Goal: Transaction & Acquisition: Purchase product/service

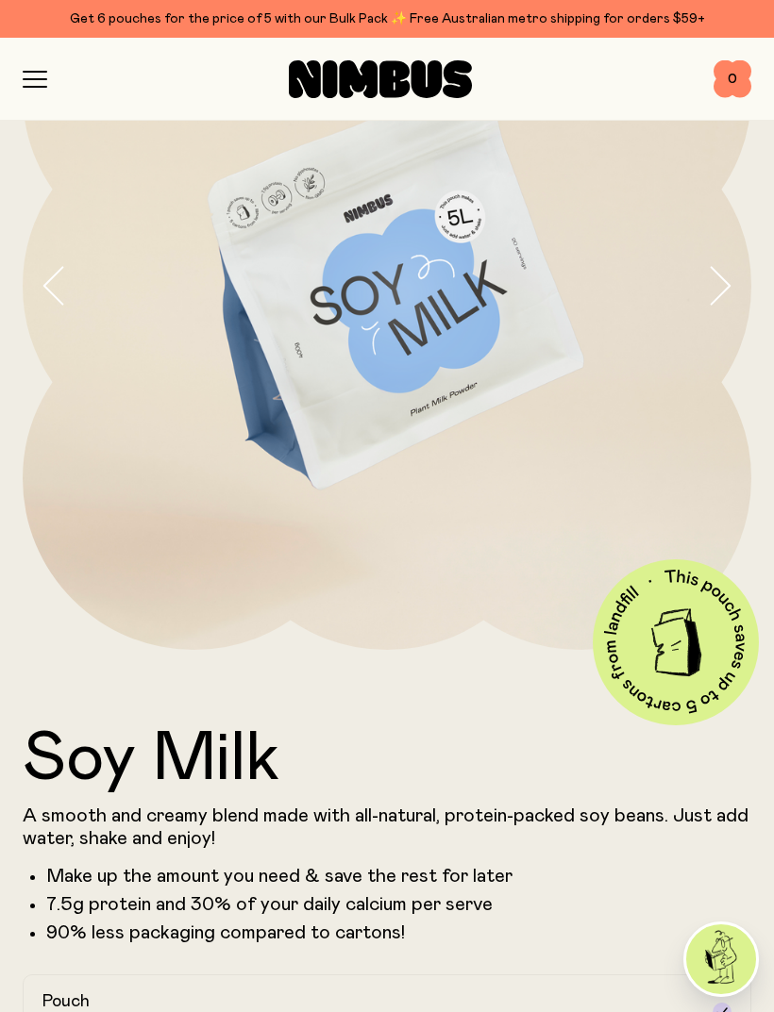
scroll to position [221, 0]
click at [39, 81] on icon "button" at bounding box center [35, 79] width 25 height 17
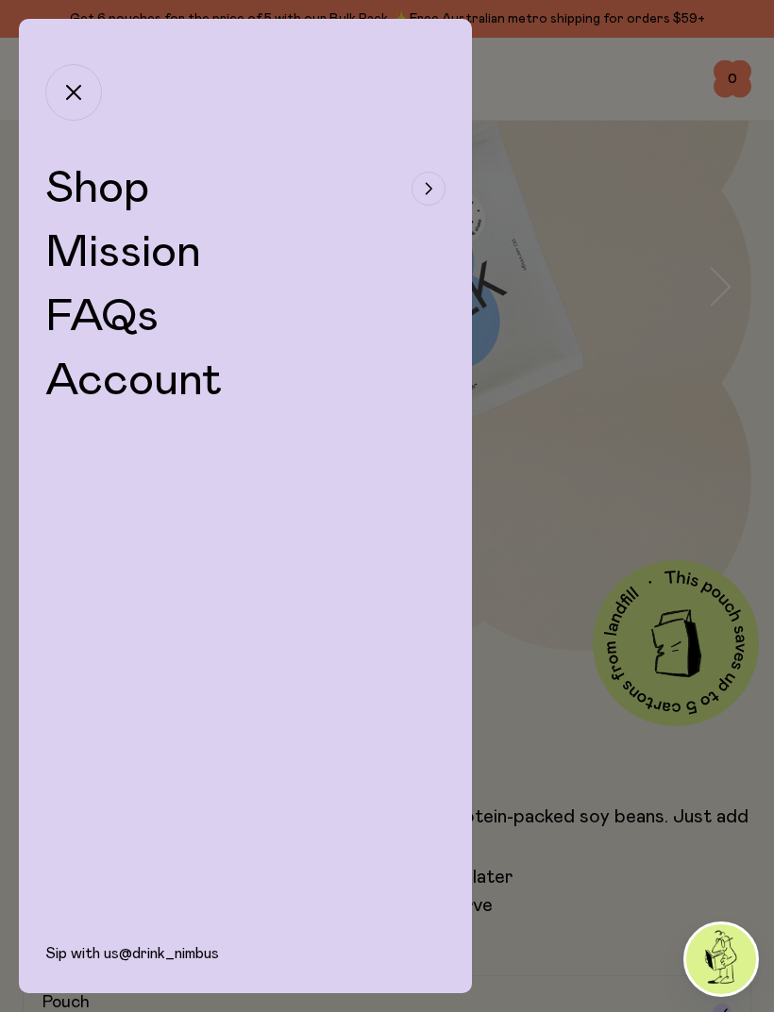
click at [168, 209] on button "Shop" at bounding box center [245, 188] width 400 height 45
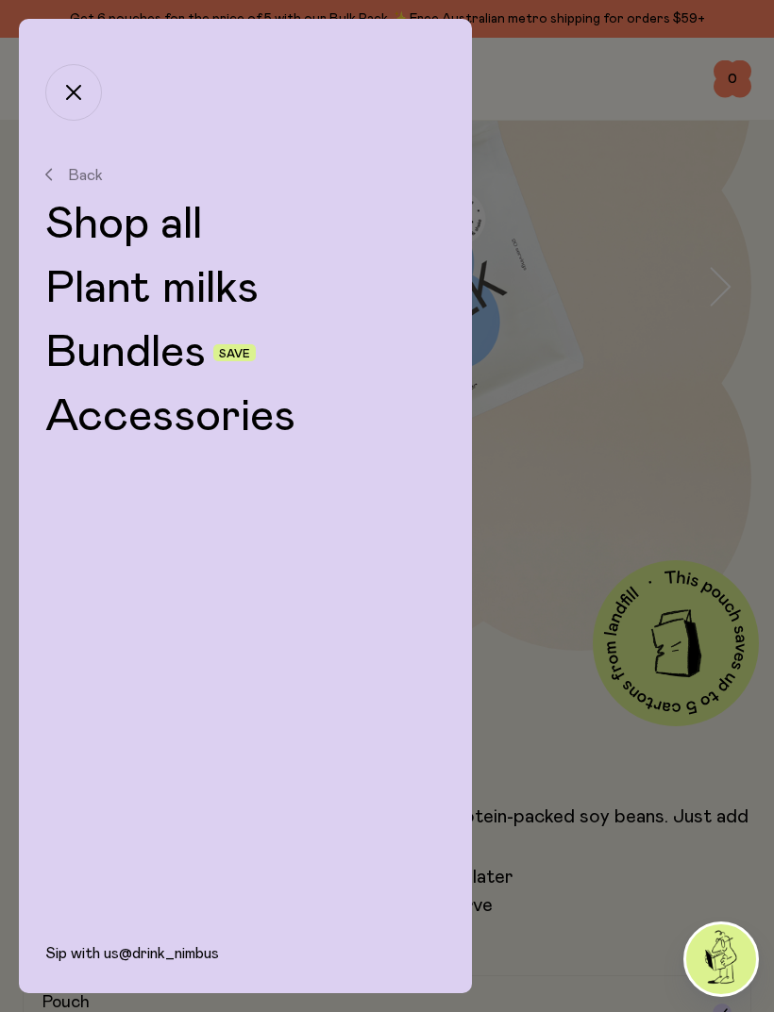
click at [189, 223] on link "Shop all" at bounding box center [245, 224] width 400 height 45
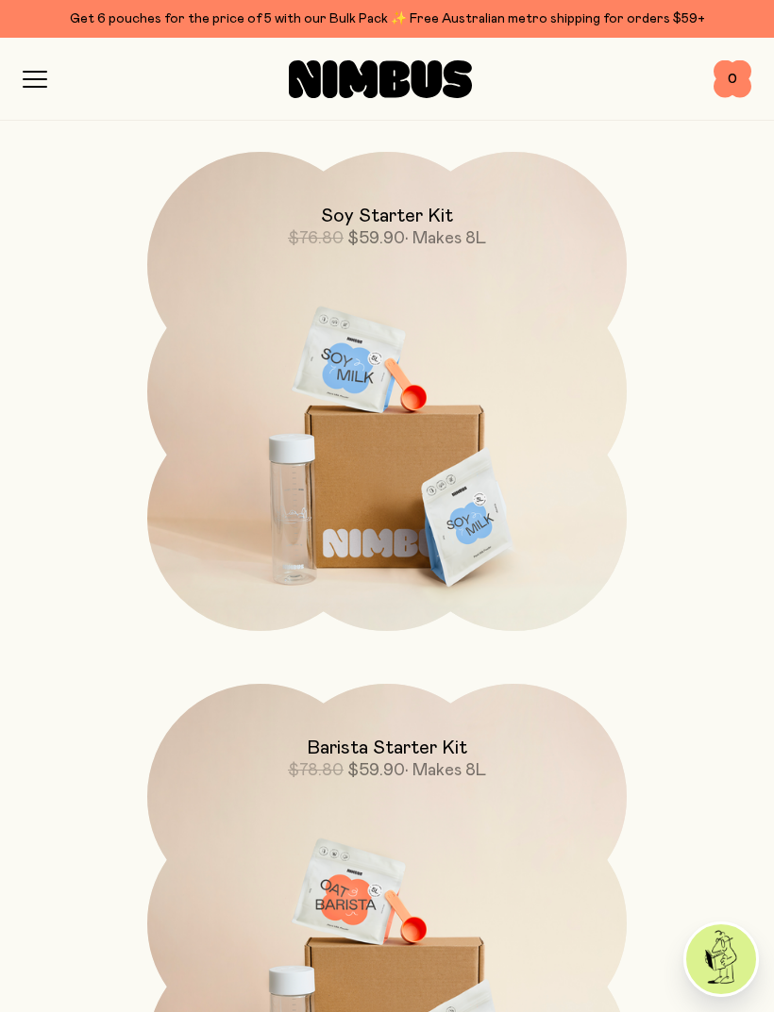
scroll to position [3134, 0]
click at [537, 569] on img at bounding box center [386, 434] width 479 height 563
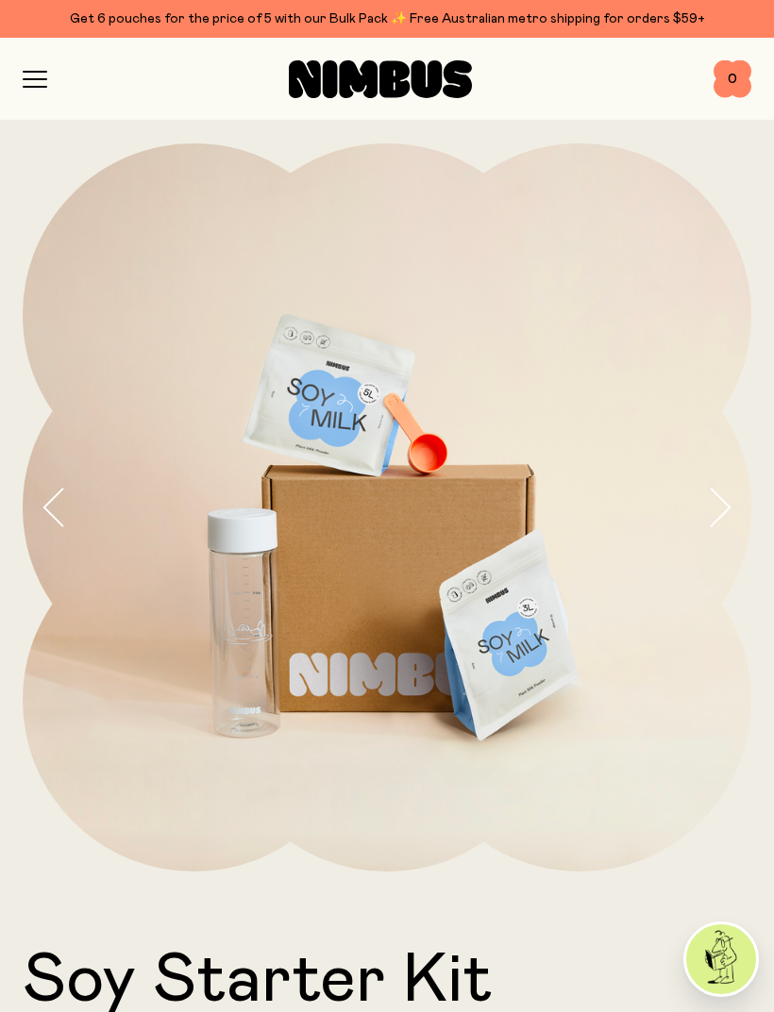
click at [31, 87] on icon "button" at bounding box center [35, 87] width 23 height 0
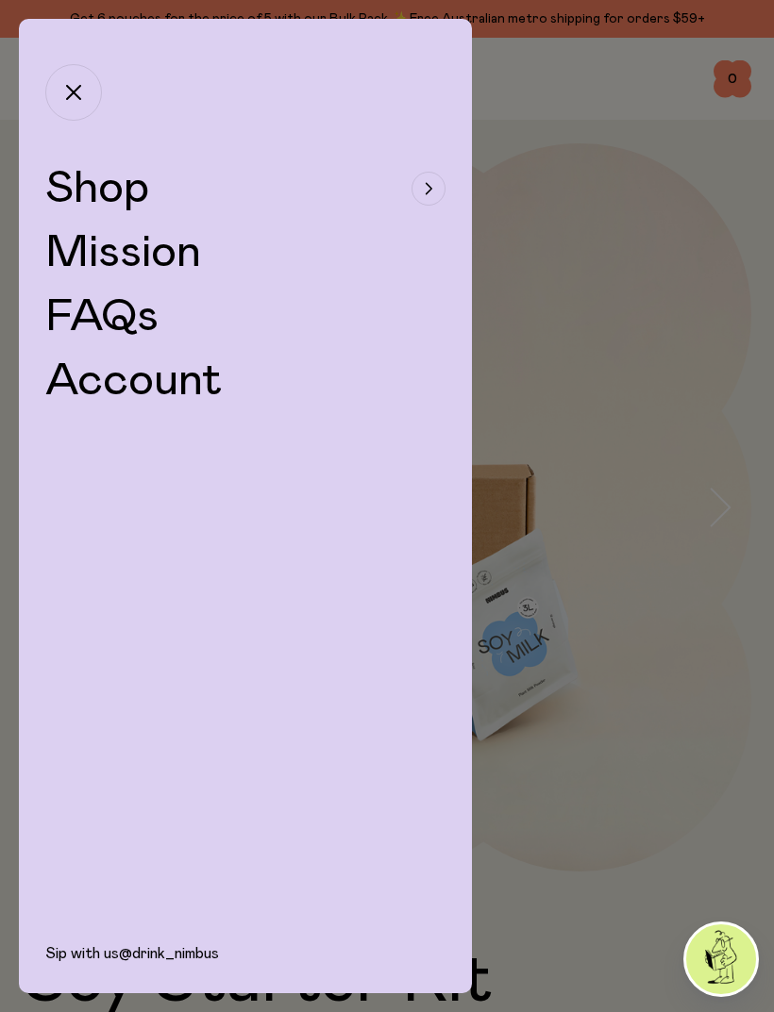
click at [159, 188] on button "Shop" at bounding box center [245, 188] width 400 height 45
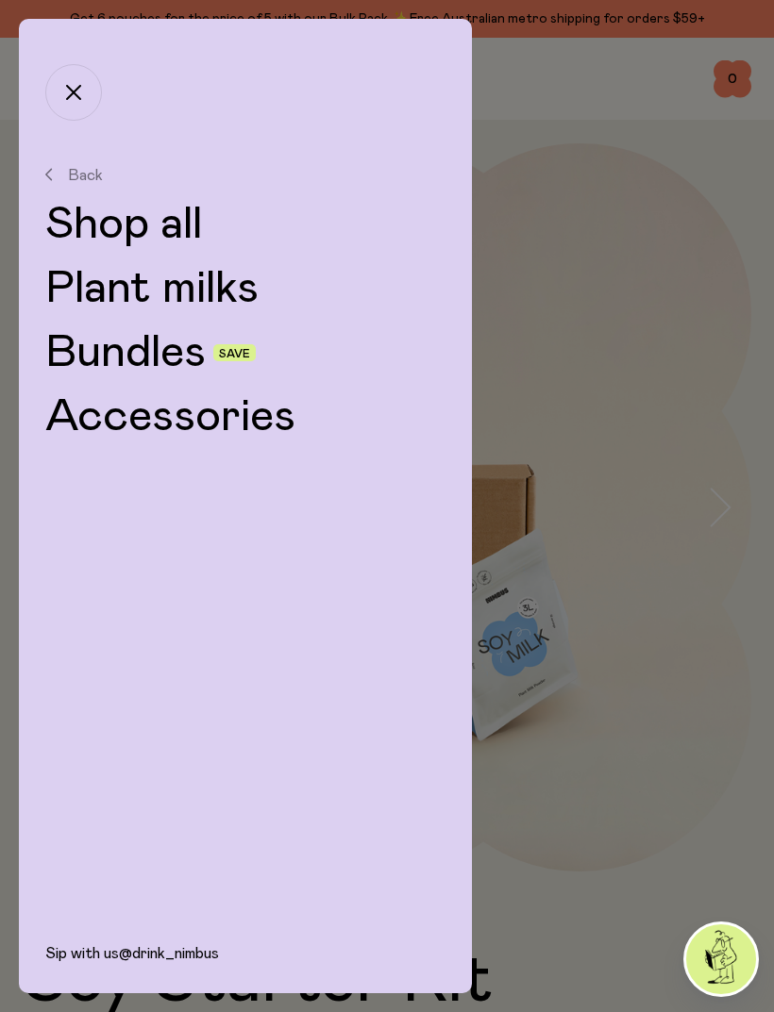
click at [194, 225] on link "Shop all" at bounding box center [245, 224] width 400 height 45
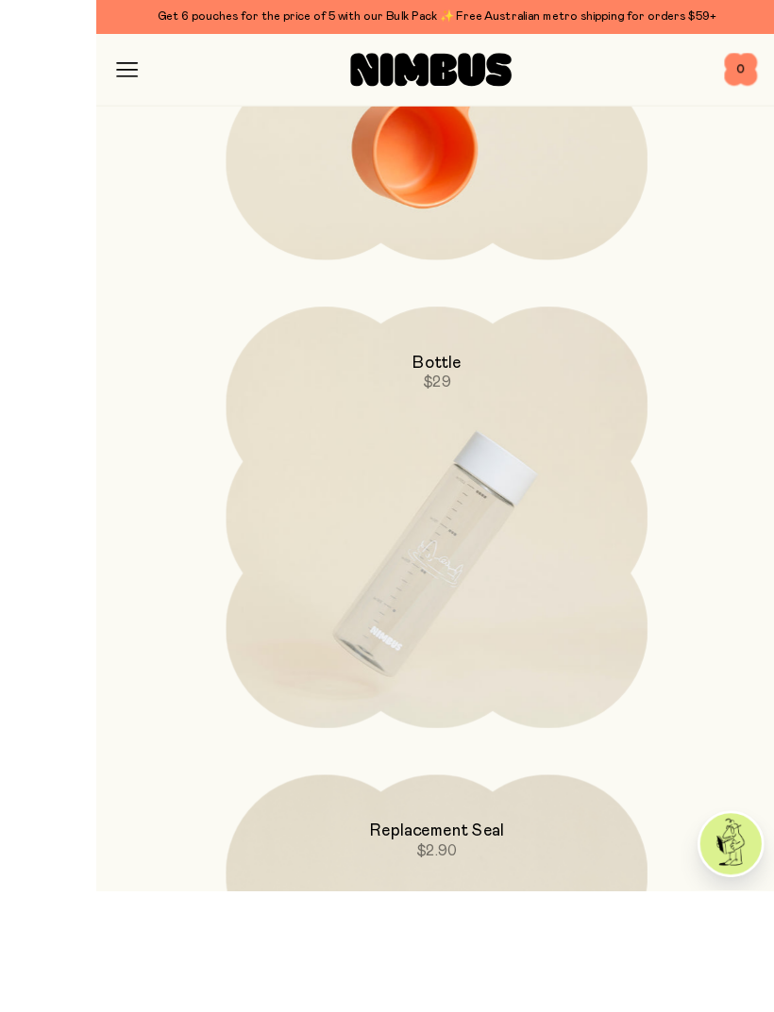
scroll to position [6965, 0]
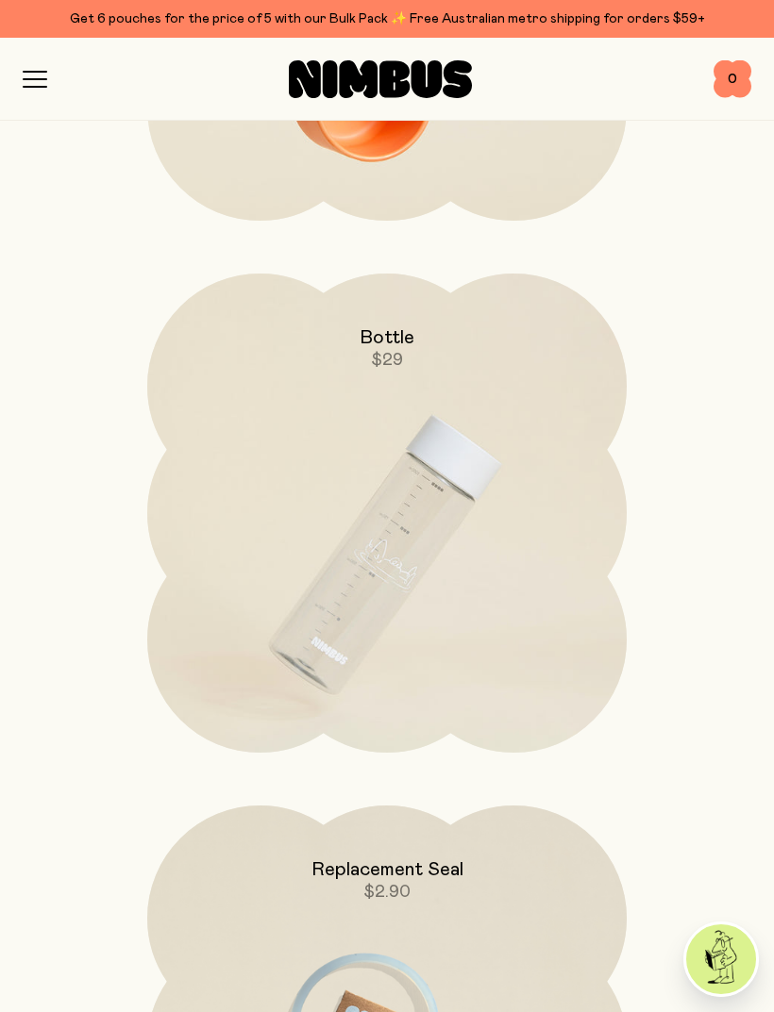
click at [505, 538] on img at bounding box center [386, 555] width 479 height 563
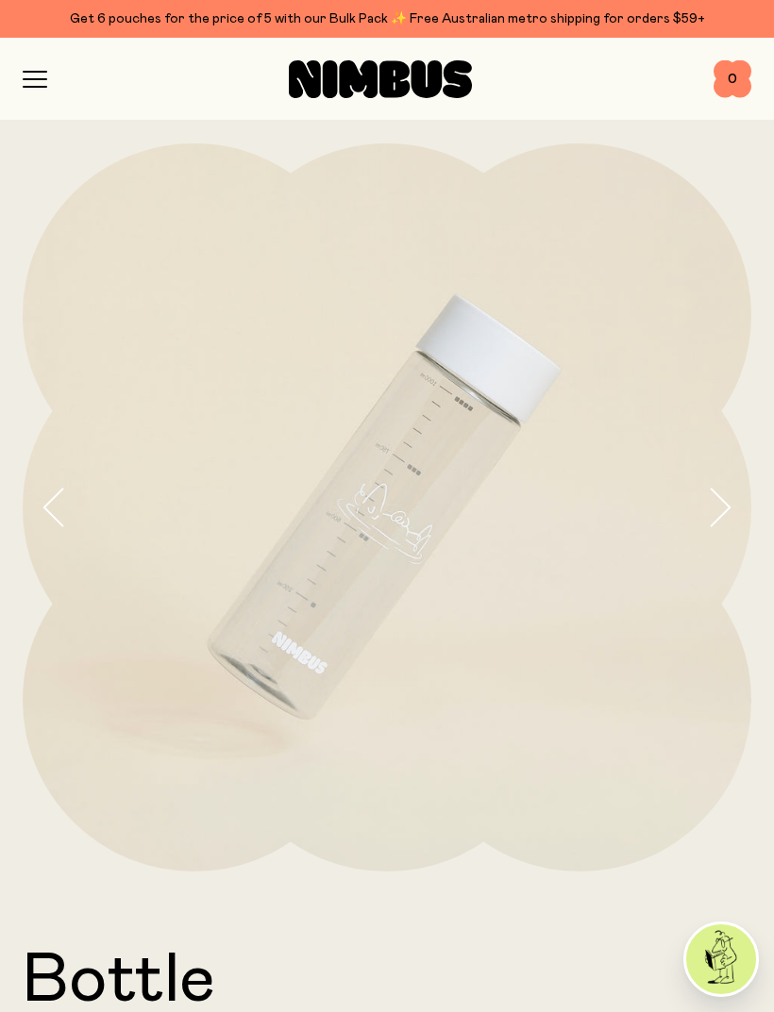
click at [45, 79] on icon "button" at bounding box center [35, 79] width 23 height 0
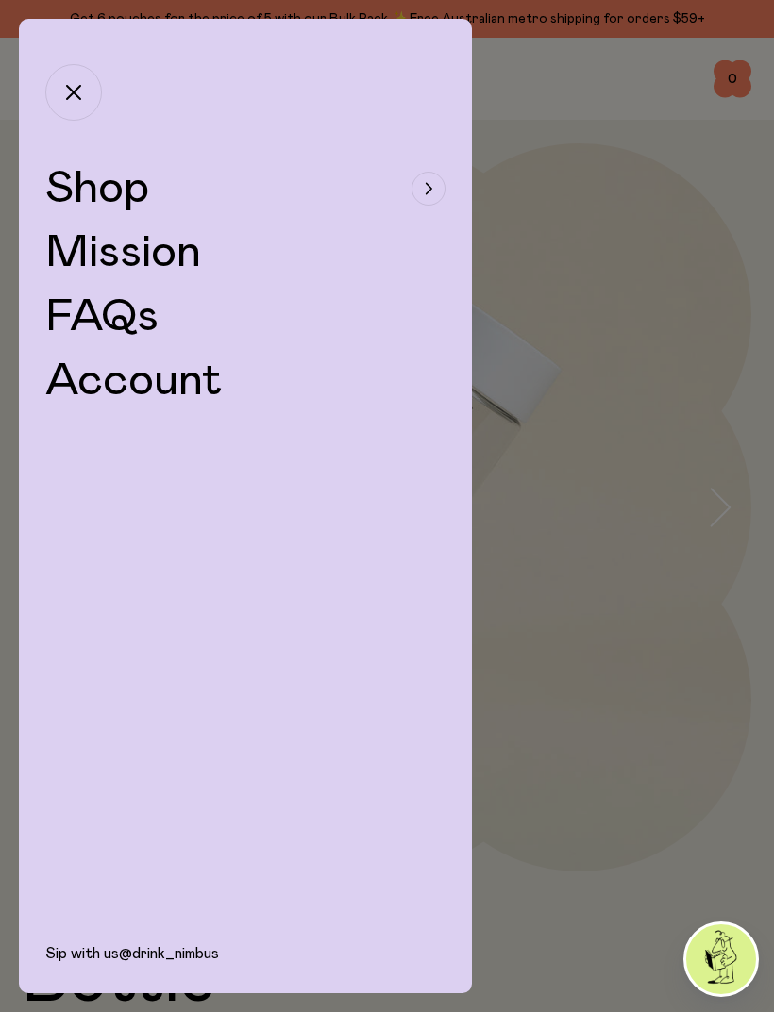
click at [141, 192] on span "Shop" at bounding box center [97, 188] width 104 height 45
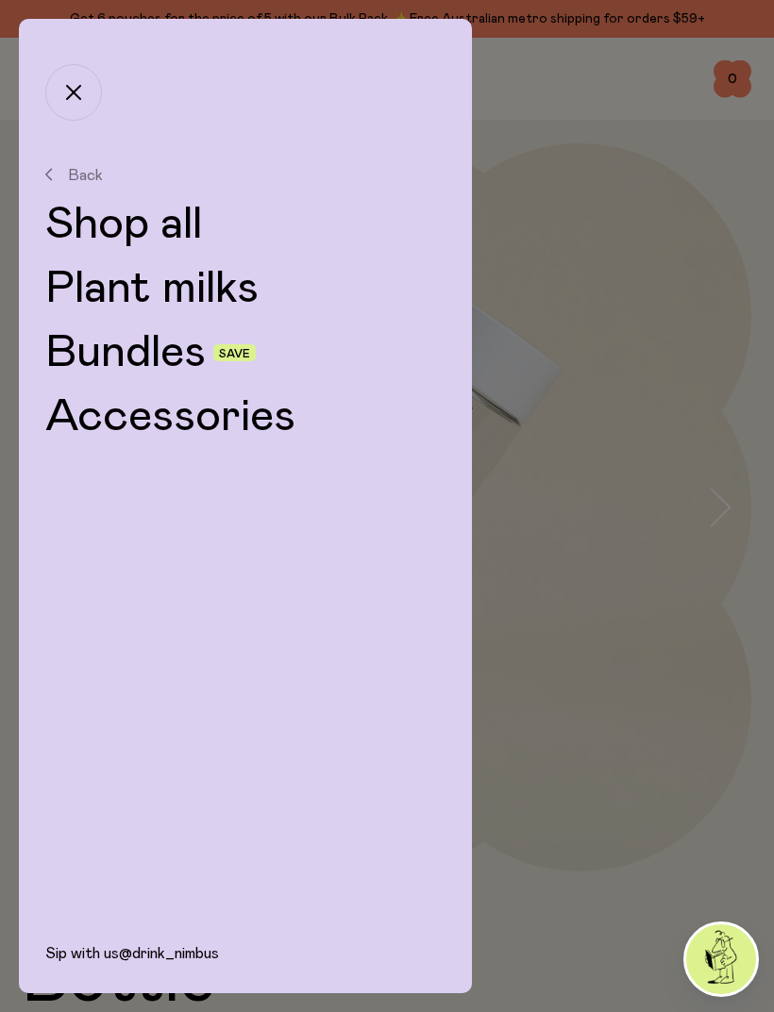
click at [231, 292] on link "Plant milks" at bounding box center [245, 288] width 400 height 45
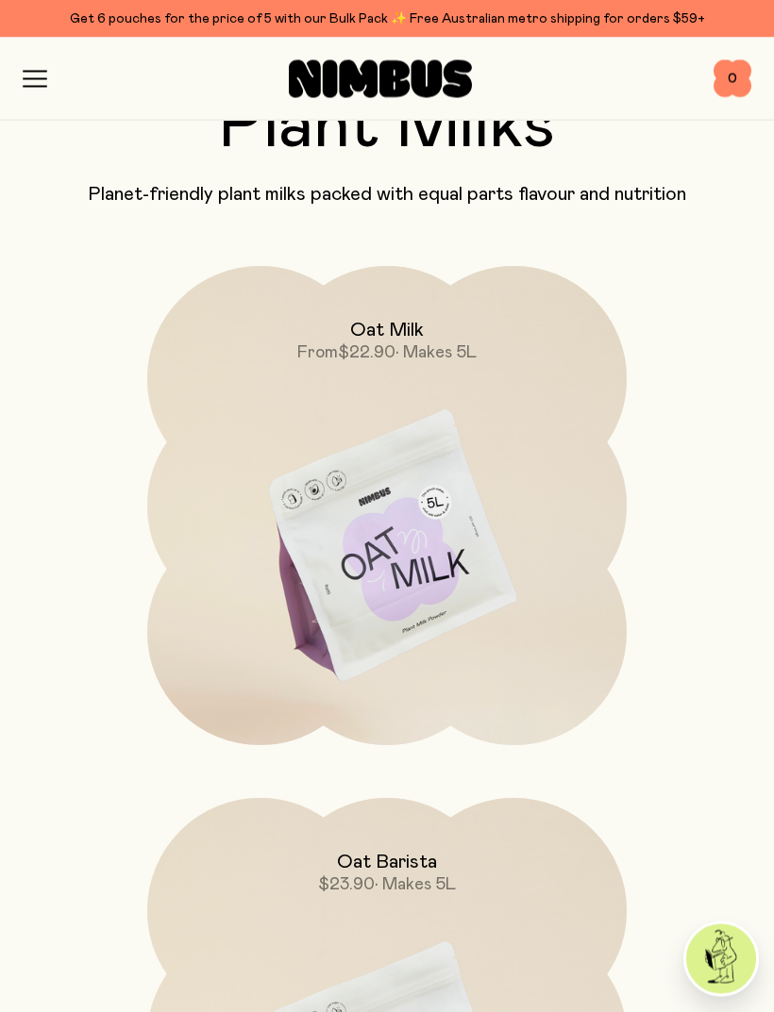
scroll to position [134, 0]
click at [470, 612] on img at bounding box center [386, 547] width 479 height 563
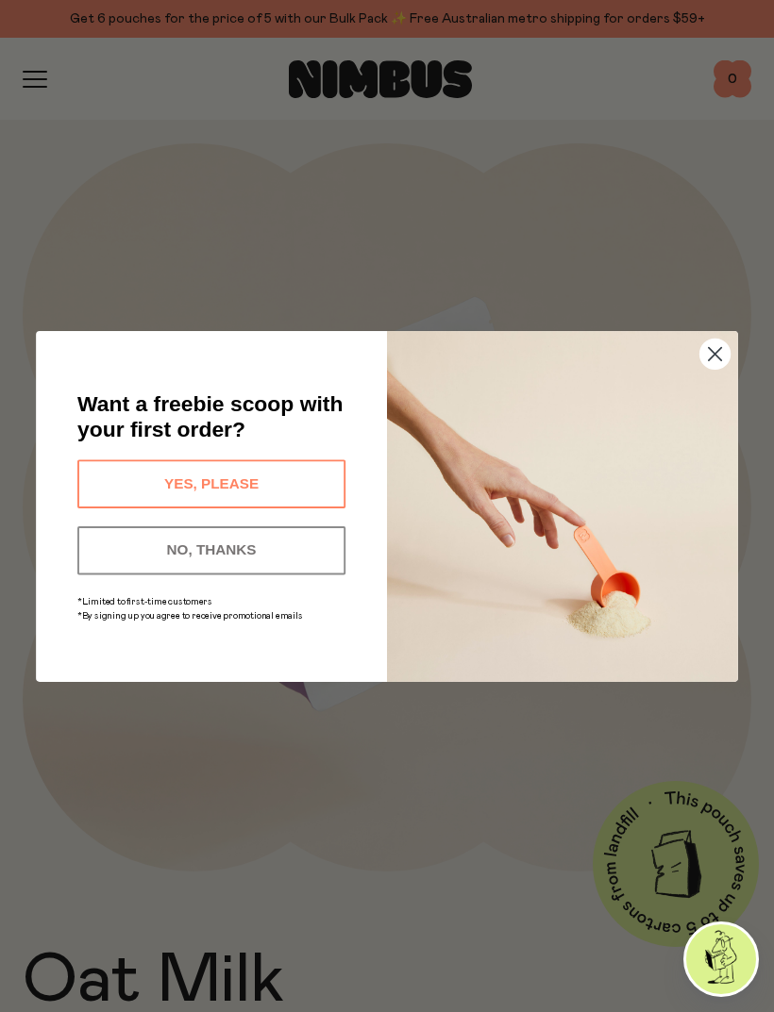
click at [235, 508] on button "YES, PLEASE" at bounding box center [211, 483] width 268 height 48
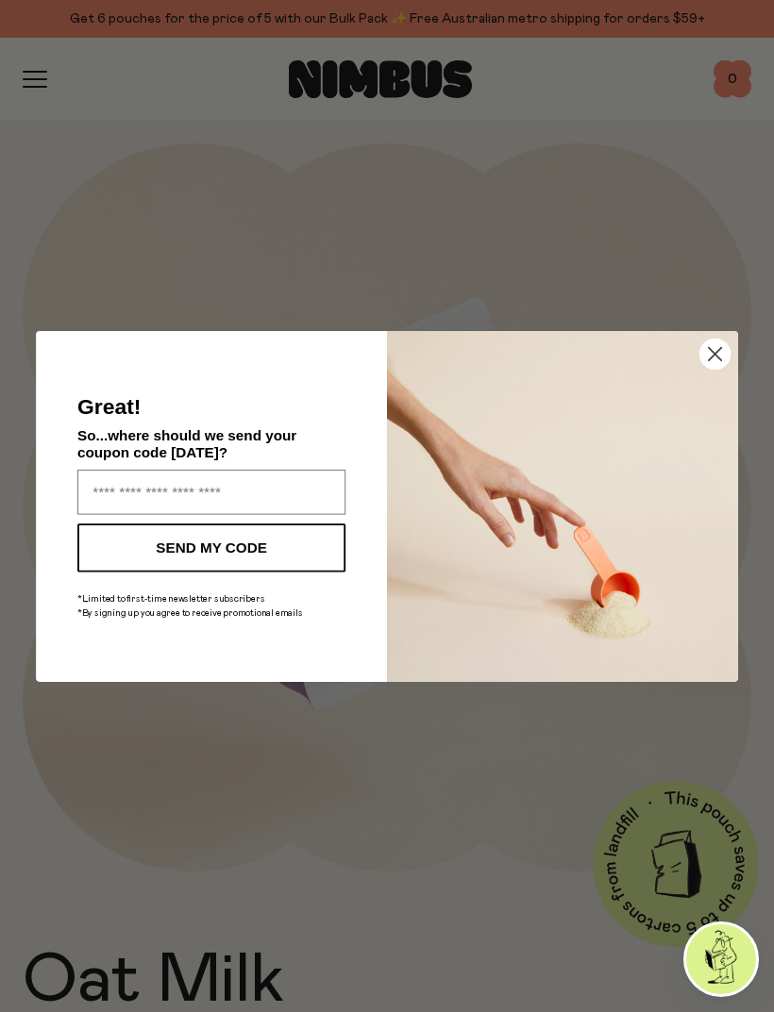
click at [243, 514] on input "Enter your email address" at bounding box center [211, 491] width 268 height 45
type input "**********"
click at [236, 572] on button "SEND MY CODE" at bounding box center [211, 548] width 268 height 48
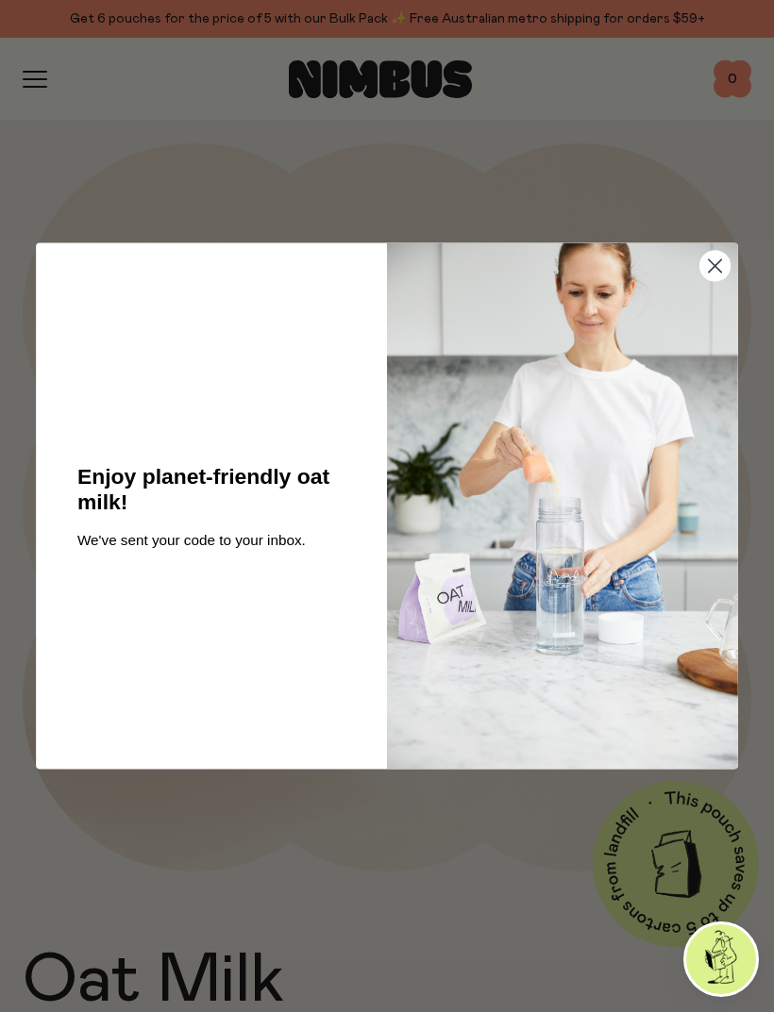
click at [715, 272] on icon "Close dialog" at bounding box center [715, 265] width 12 height 12
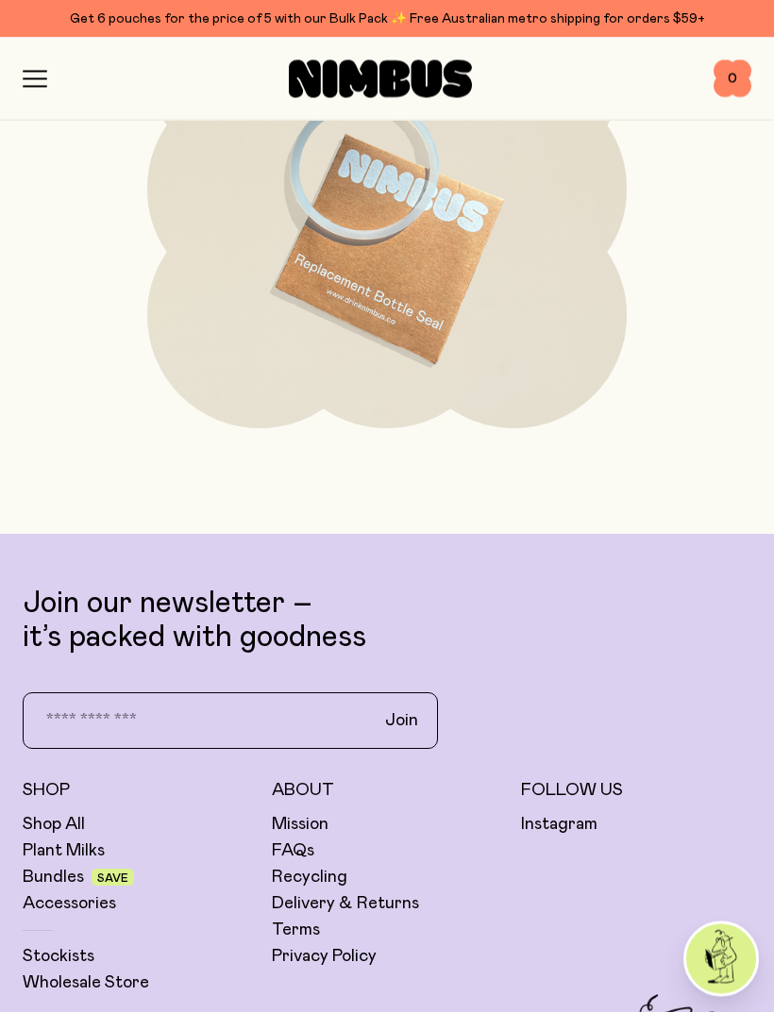
scroll to position [7500, 0]
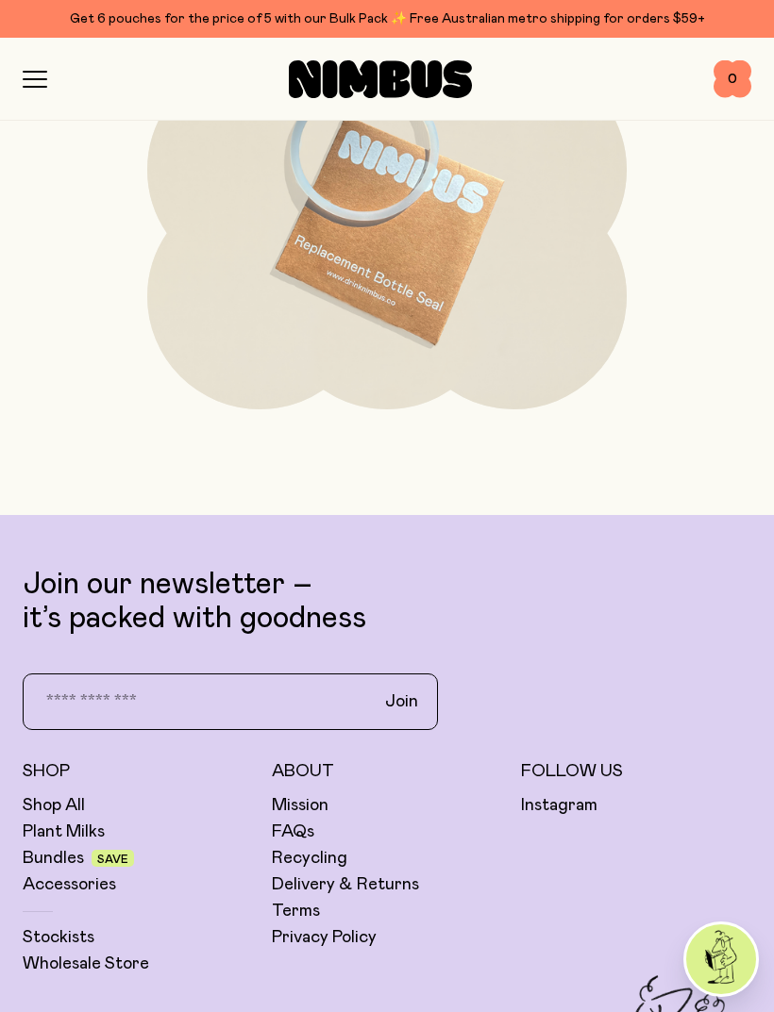
click at [41, 937] on link "Stockists" at bounding box center [59, 938] width 72 height 23
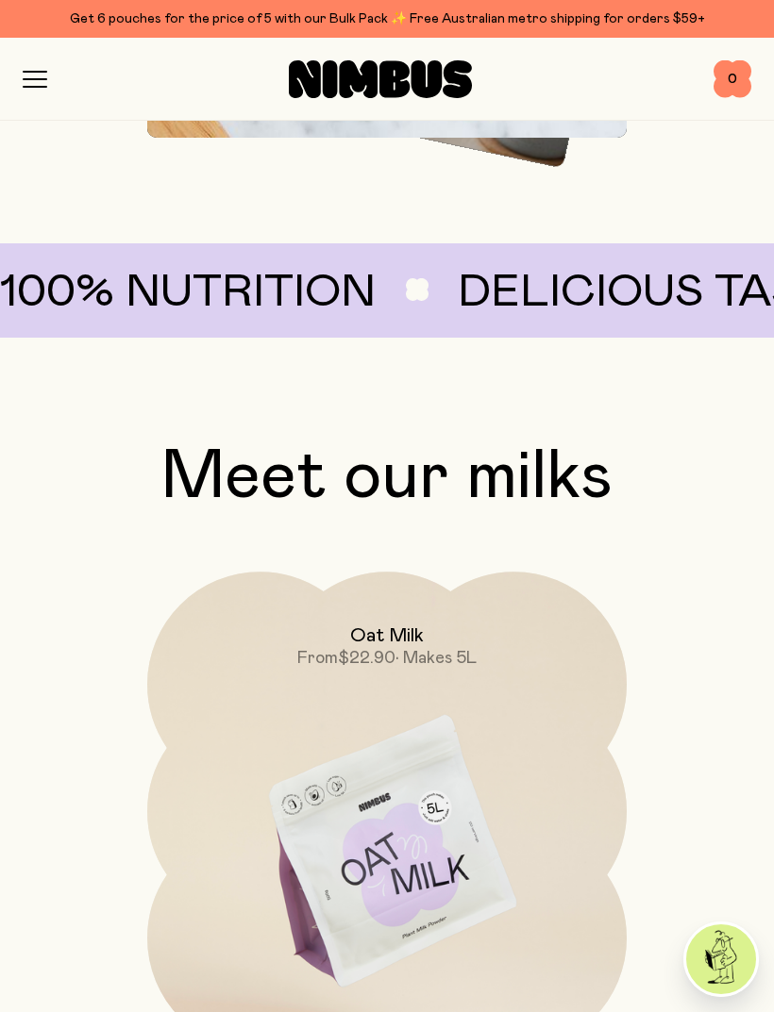
scroll to position [1929, 0]
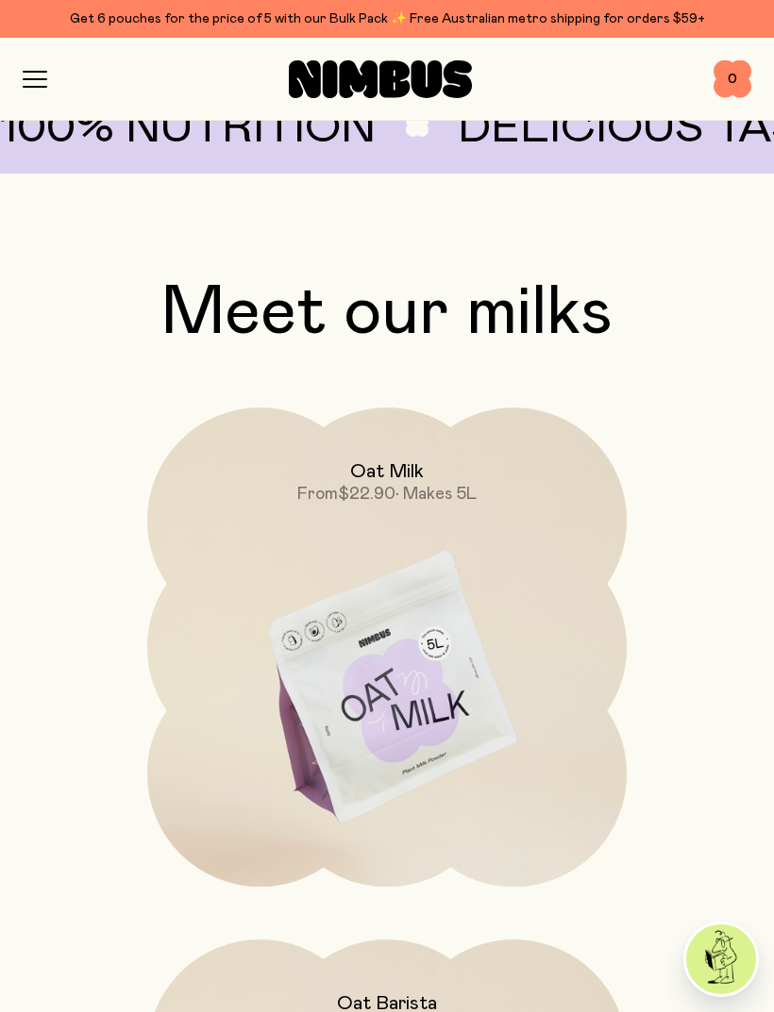
click at [544, 732] on img at bounding box center [386, 689] width 479 height 563
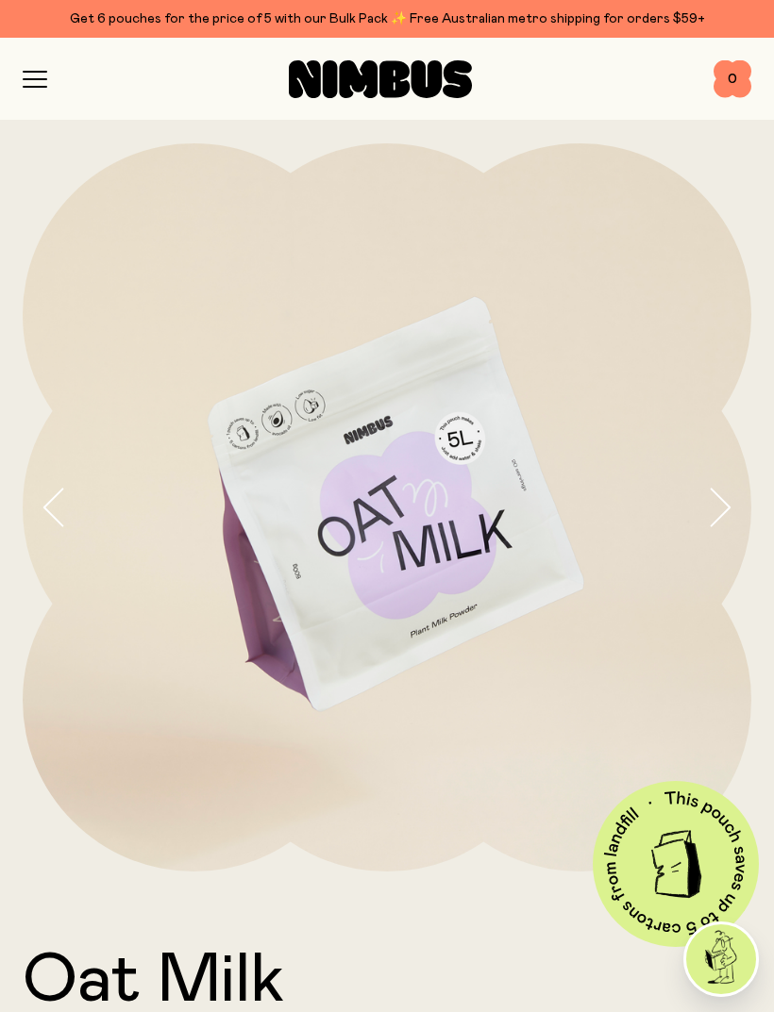
click at [33, 77] on icon "button" at bounding box center [35, 79] width 25 height 17
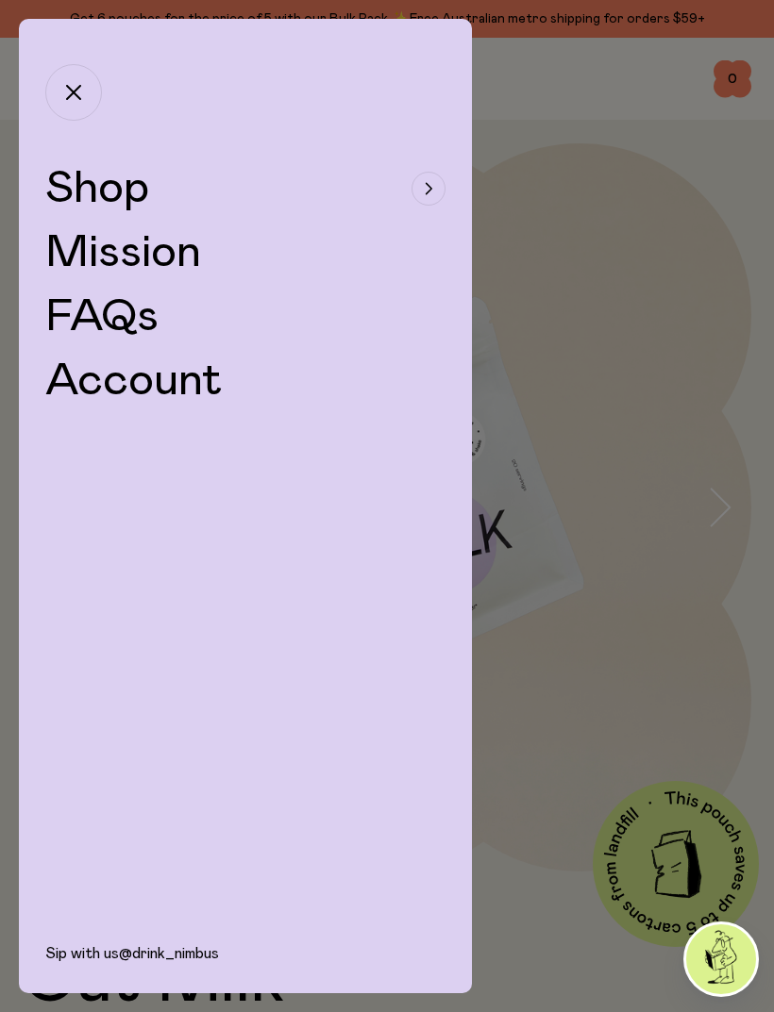
click at [89, 196] on span "Shop" at bounding box center [97, 188] width 104 height 45
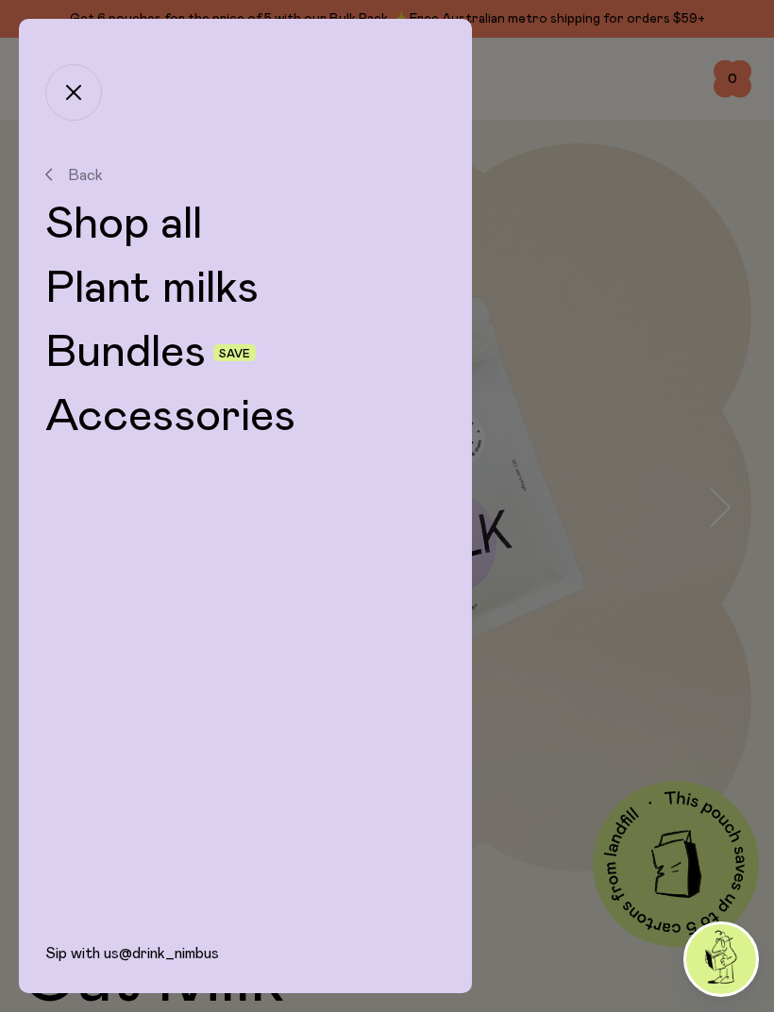
click at [120, 292] on link "Plant milks" at bounding box center [245, 288] width 400 height 45
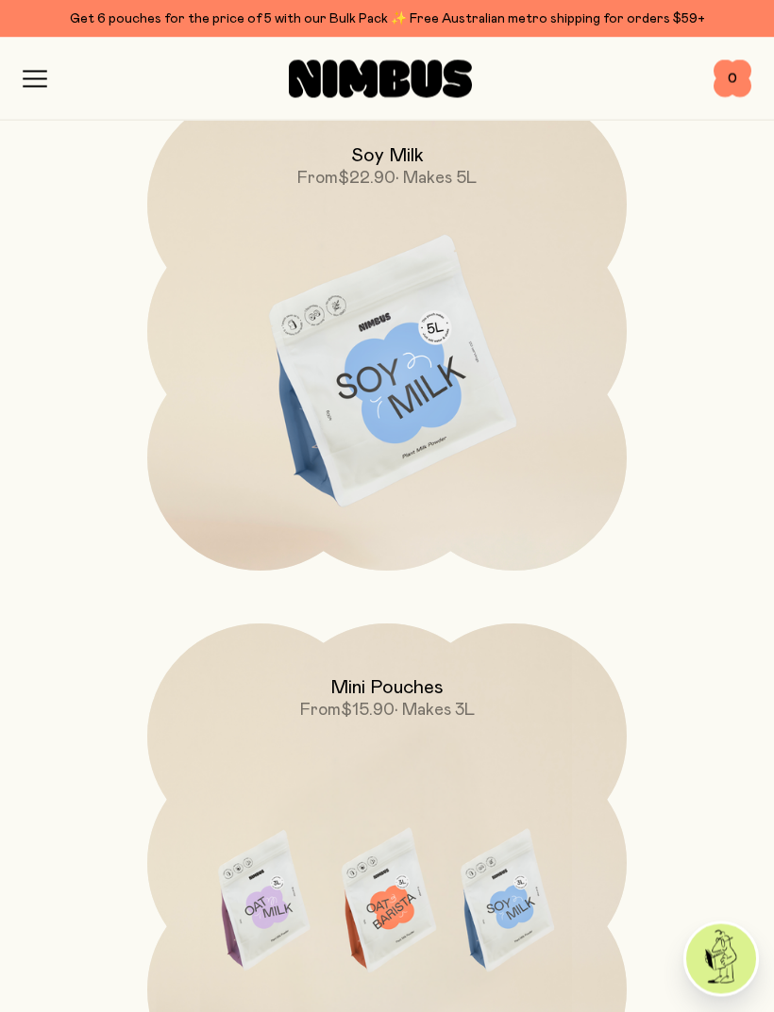
scroll to position [1374, 0]
click at [498, 423] on img at bounding box center [386, 372] width 479 height 563
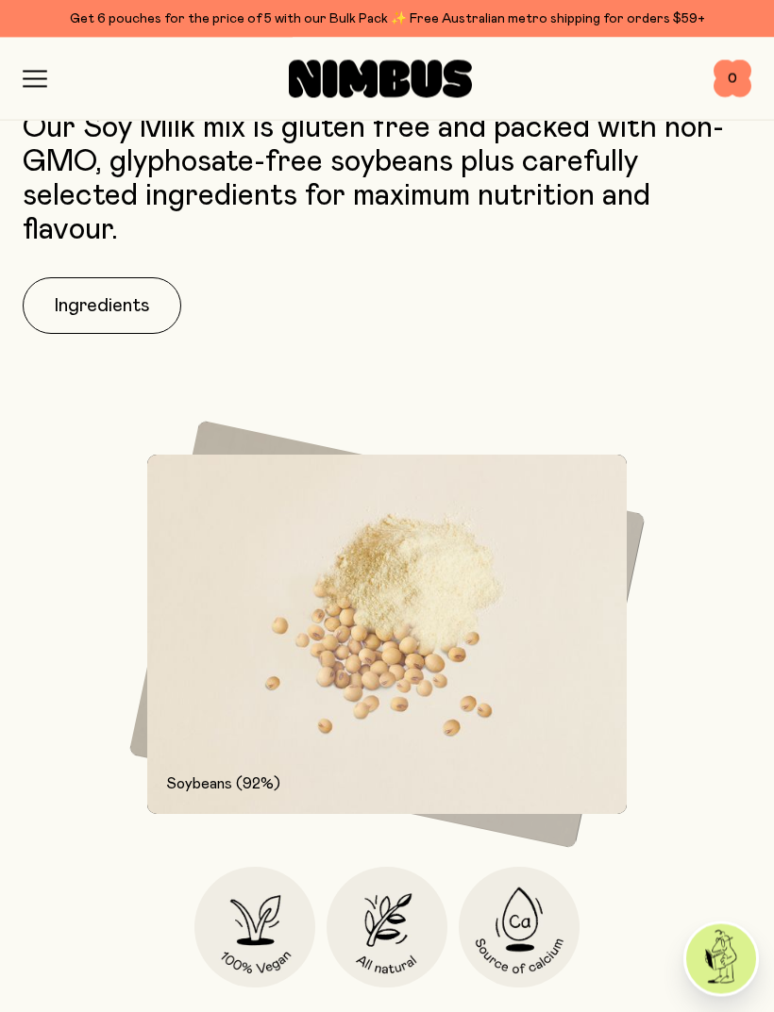
scroll to position [1719, 0]
click at [598, 713] on img at bounding box center [386, 634] width 479 height 359
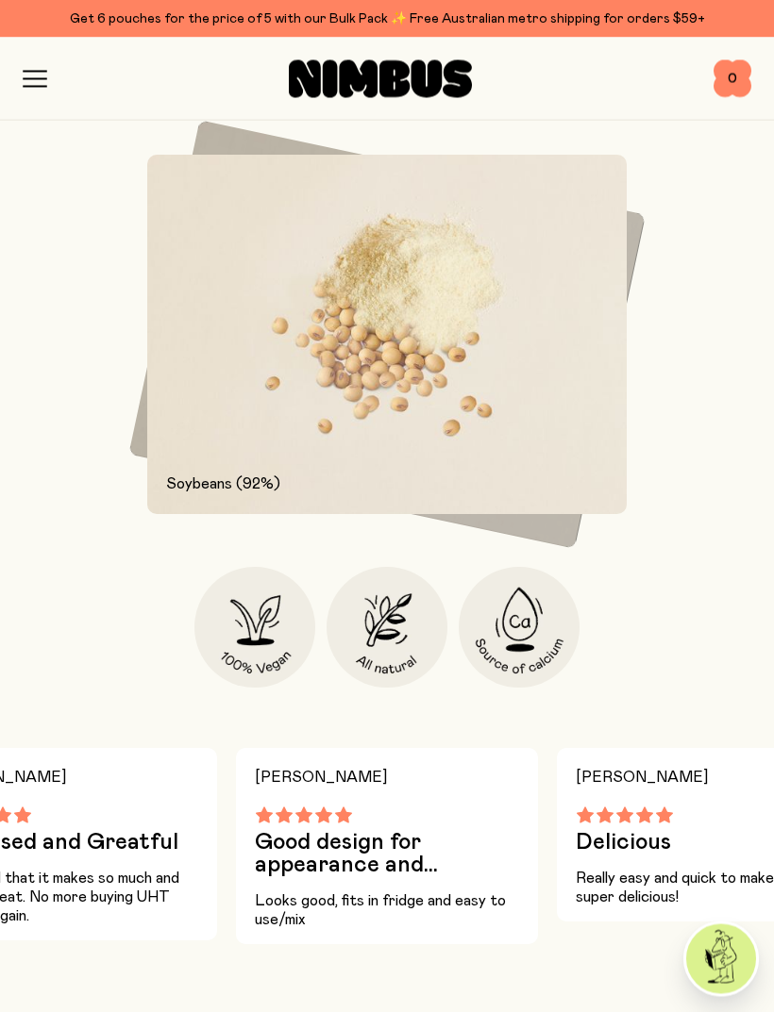
scroll to position [2026, 0]
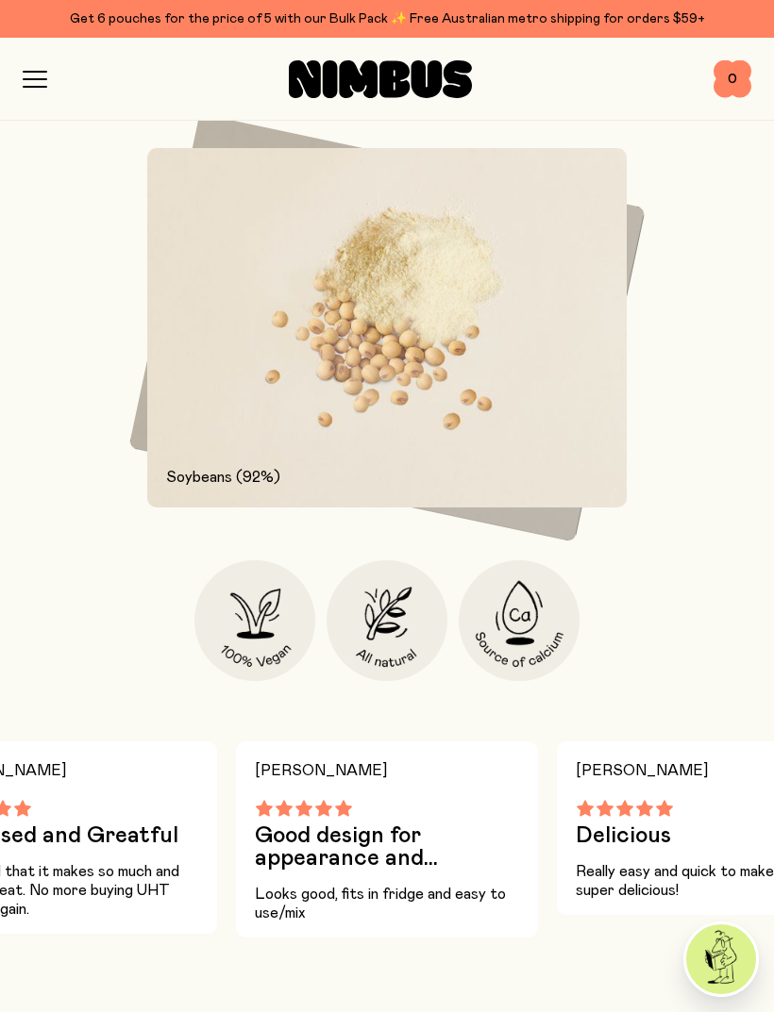
click at [542, 624] on img at bounding box center [519, 620] width 121 height 121
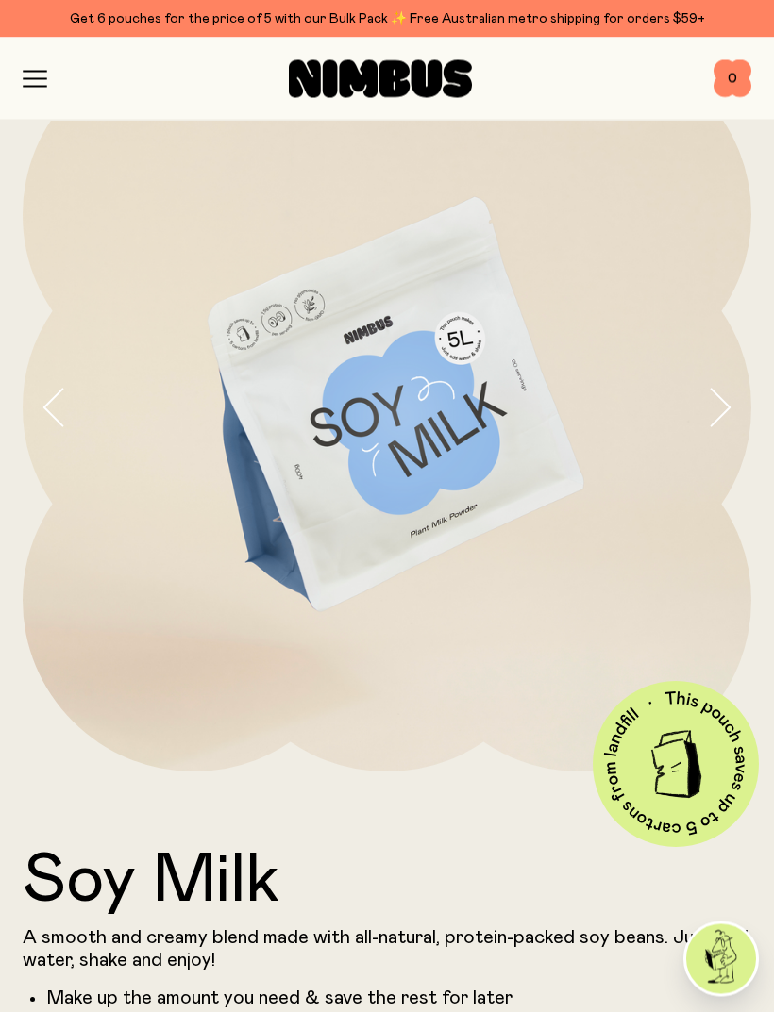
scroll to position [100, 0]
click at [27, 77] on icon "button" at bounding box center [35, 79] width 25 height 17
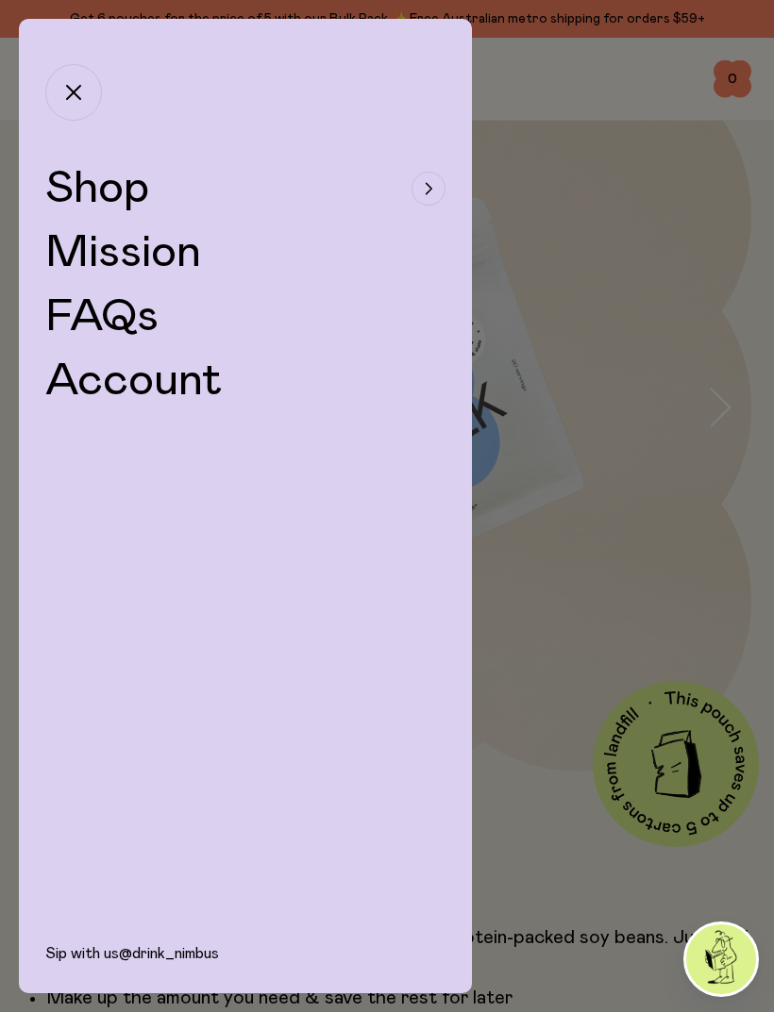
click at [185, 192] on button "Shop" at bounding box center [245, 188] width 400 height 45
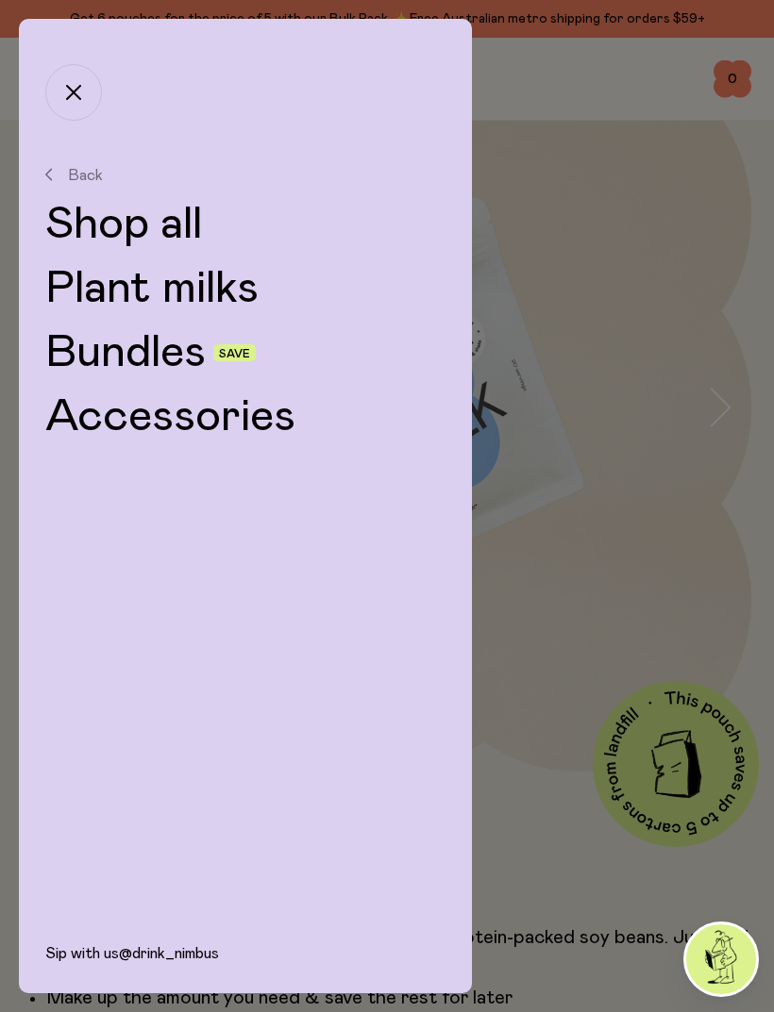
click at [185, 359] on link "Bundles" at bounding box center [125, 352] width 160 height 45
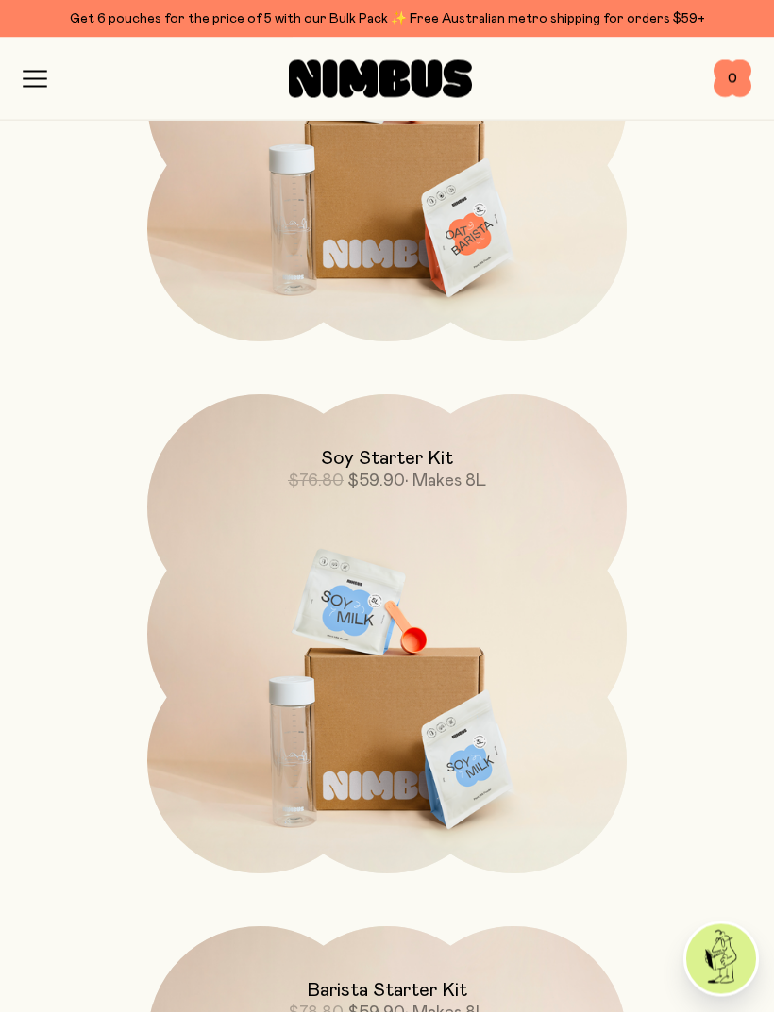
scroll to position [538, 0]
click at [493, 663] on img at bounding box center [386, 675] width 479 height 563
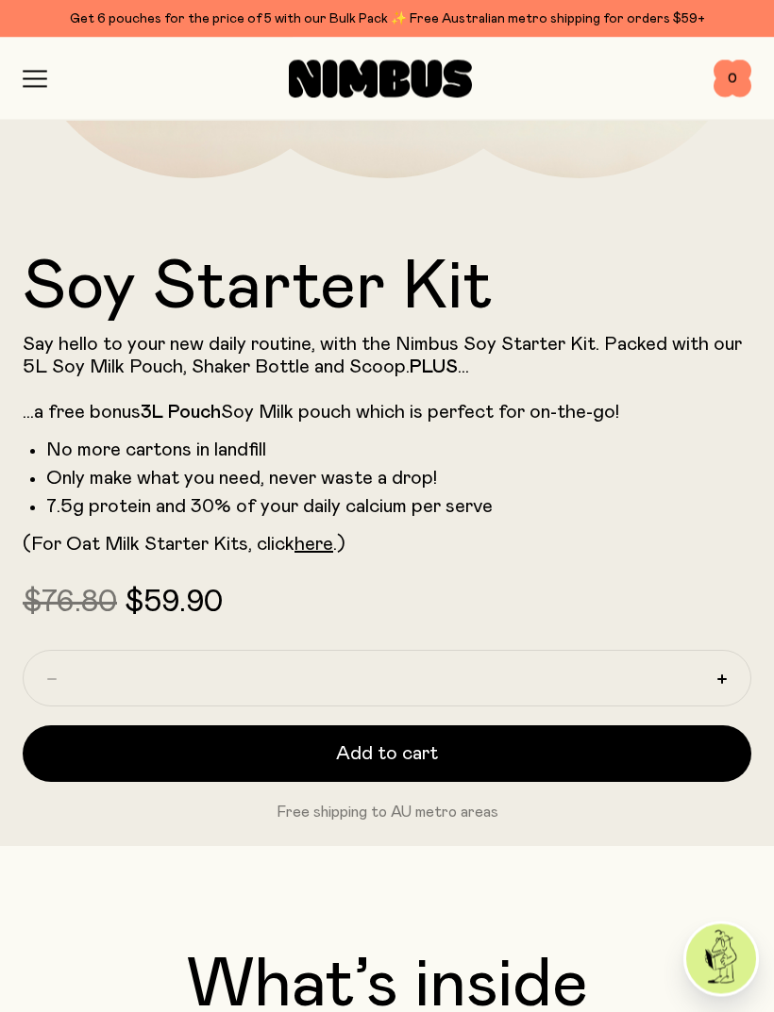
scroll to position [693, 0]
click at [499, 754] on button "Add to cart" at bounding box center [387, 754] width 728 height 57
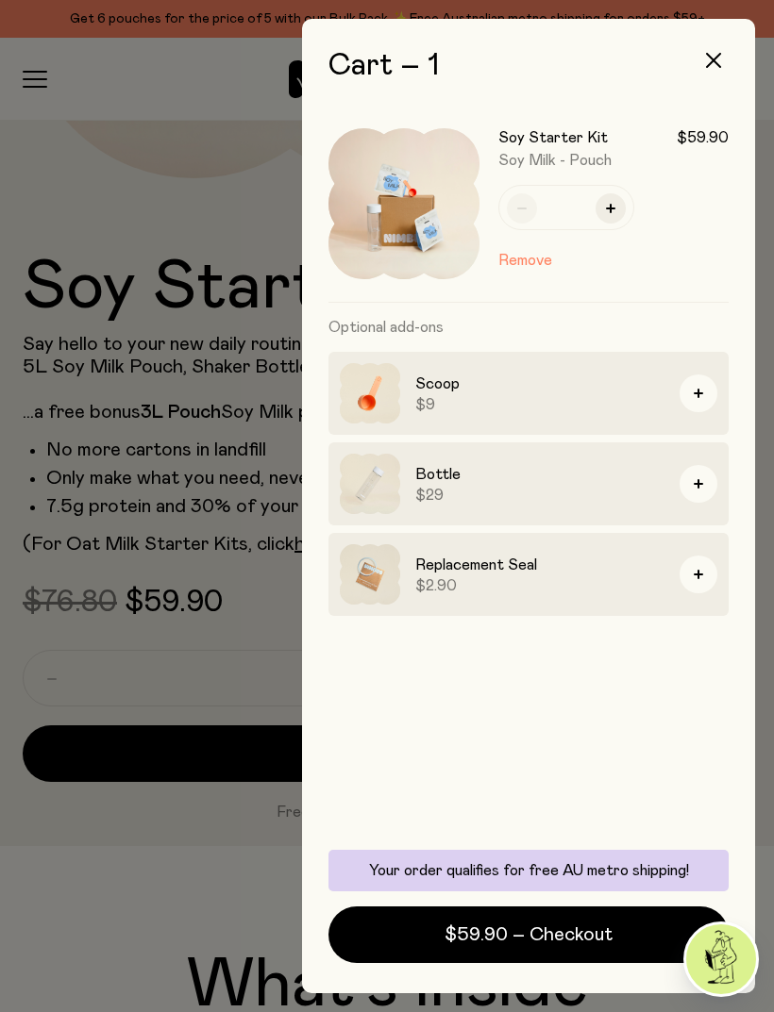
click at [565, 948] on span "$59.90 – Checkout" at bounding box center [528, 935] width 168 height 26
